Goal: Complete application form

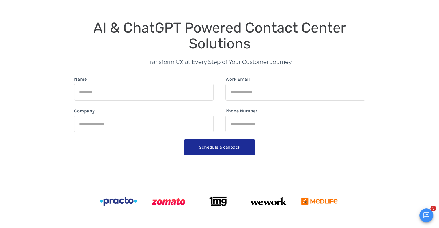
scroll to position [40, 0]
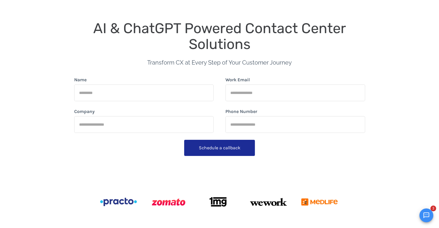
click at [117, 91] on input "Name" at bounding box center [144, 93] width 140 height 17
type input "**********"
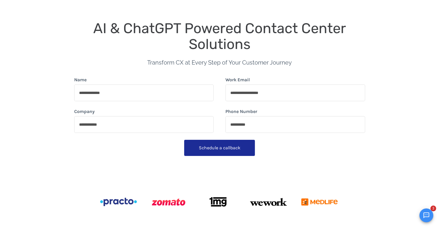
click at [266, 121] on input "**********" at bounding box center [296, 124] width 140 height 17
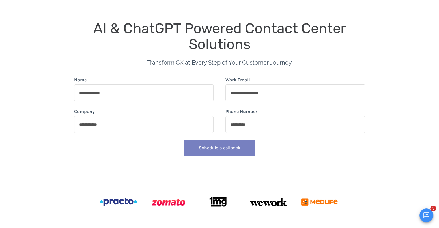
click at [208, 153] on button "Schedule a callback" at bounding box center [219, 148] width 71 height 16
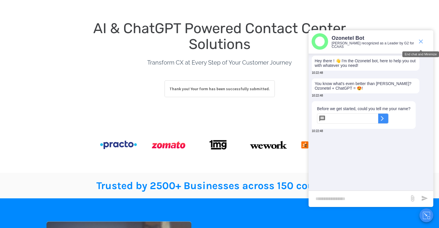
click at [421, 41] on icon "end chat or minimize" at bounding box center [421, 41] width 7 height 7
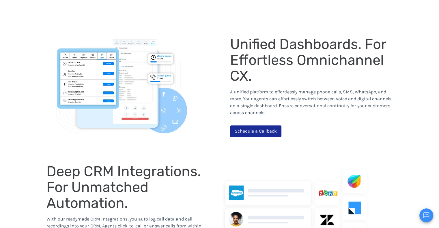
scroll to position [431, 0]
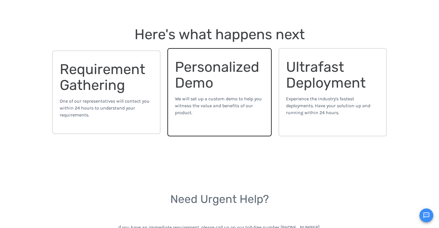
scroll to position [135, 0]
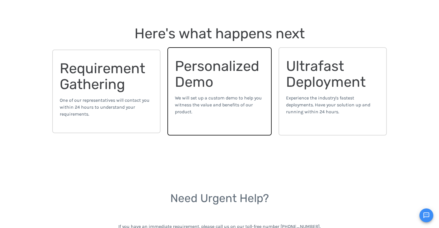
click at [187, 84] on span "Personalized Demo" at bounding box center [219, 74] width 88 height 33
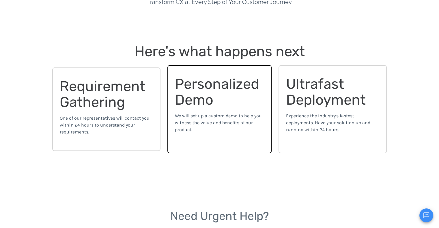
scroll to position [115, 0]
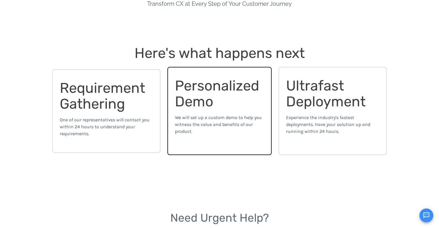
click at [212, 96] on span "Personalized Demo" at bounding box center [219, 93] width 88 height 33
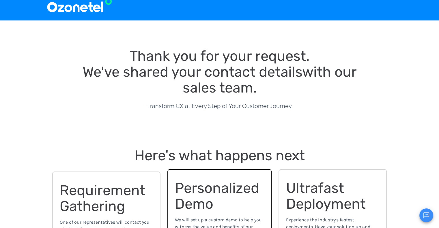
scroll to position [0, 0]
